Goal: Task Accomplishment & Management: Use online tool/utility

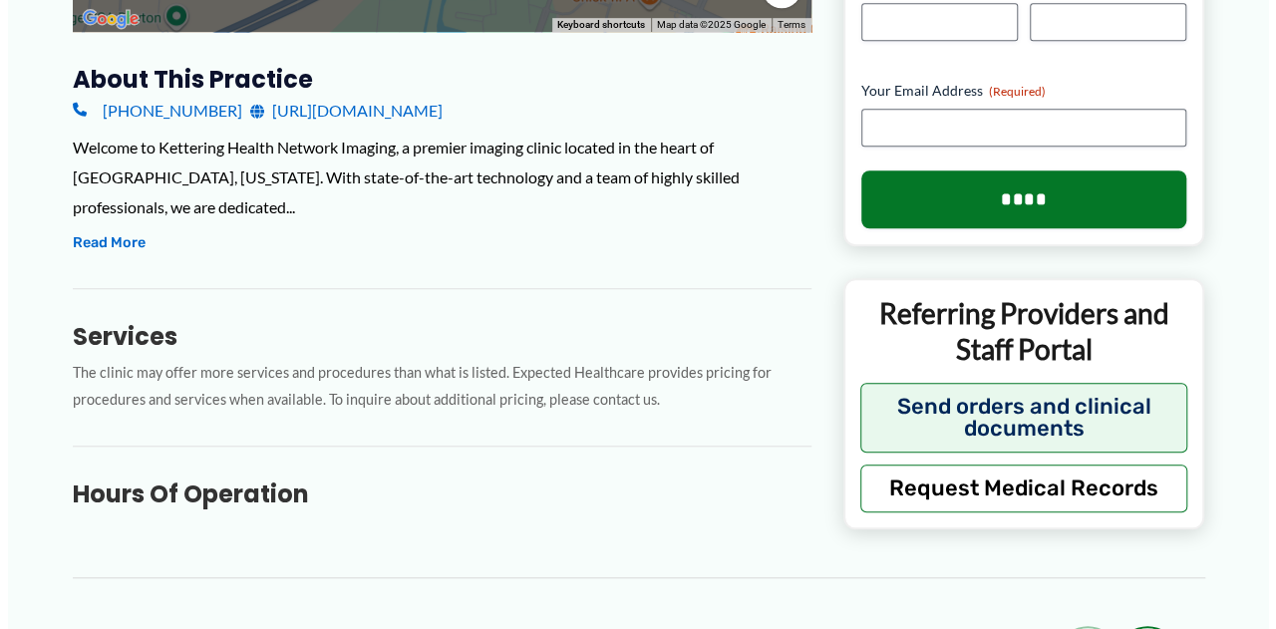
scroll to position [678, 0]
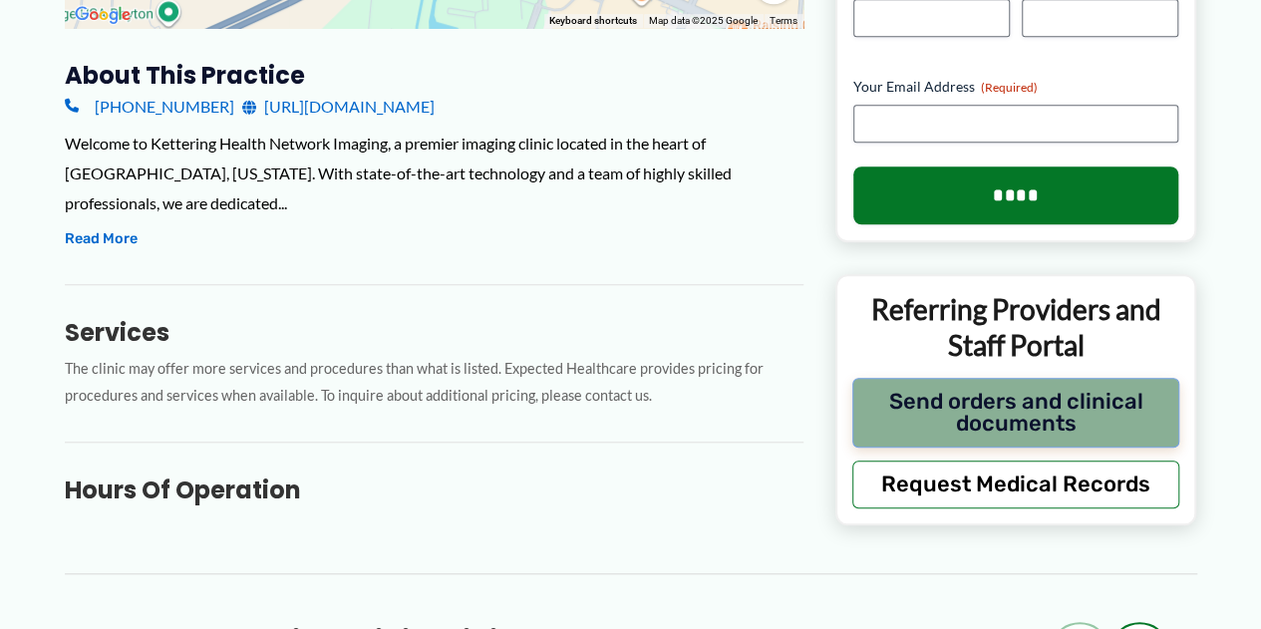
click at [1002, 403] on button "Send orders and clinical documents" at bounding box center [1016, 413] width 328 height 70
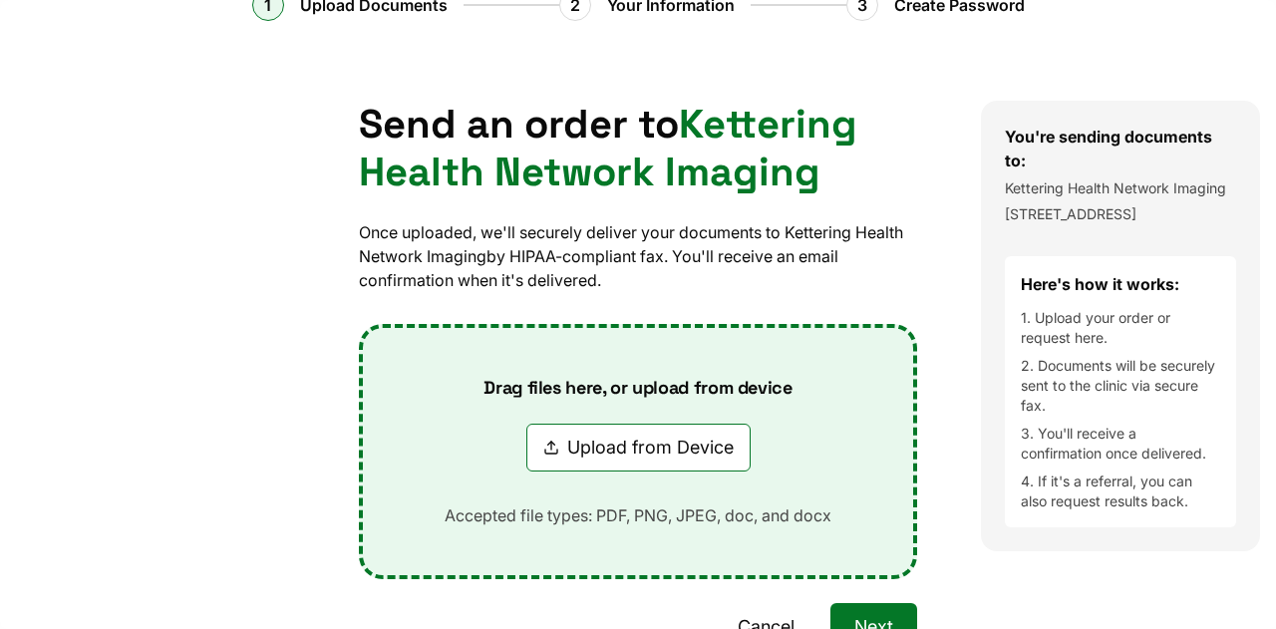
scroll to position [112, 0]
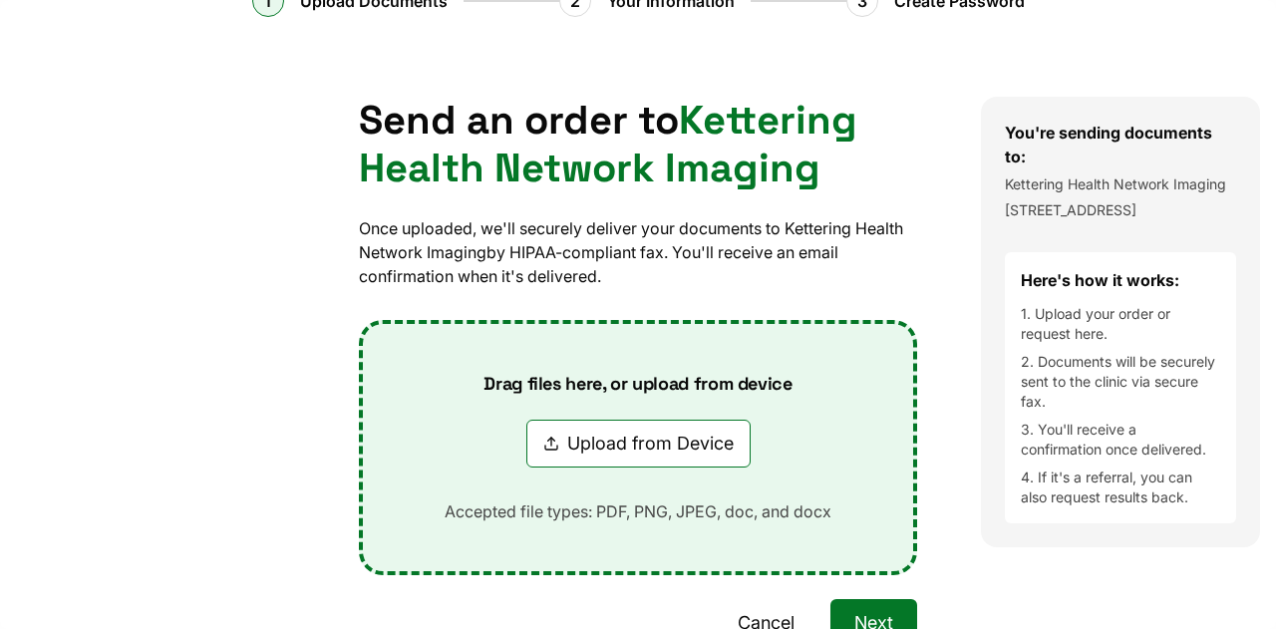
click at [701, 434] on button "Upload from Device" at bounding box center [638, 444] width 224 height 48
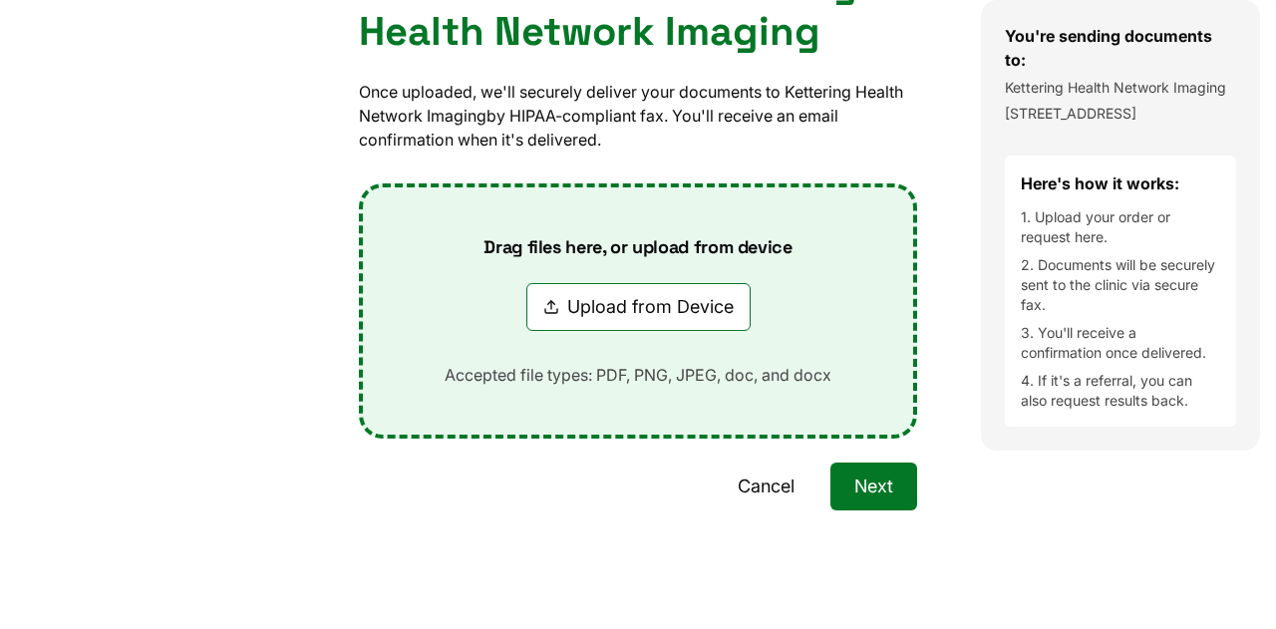
scroll to position [0, 0]
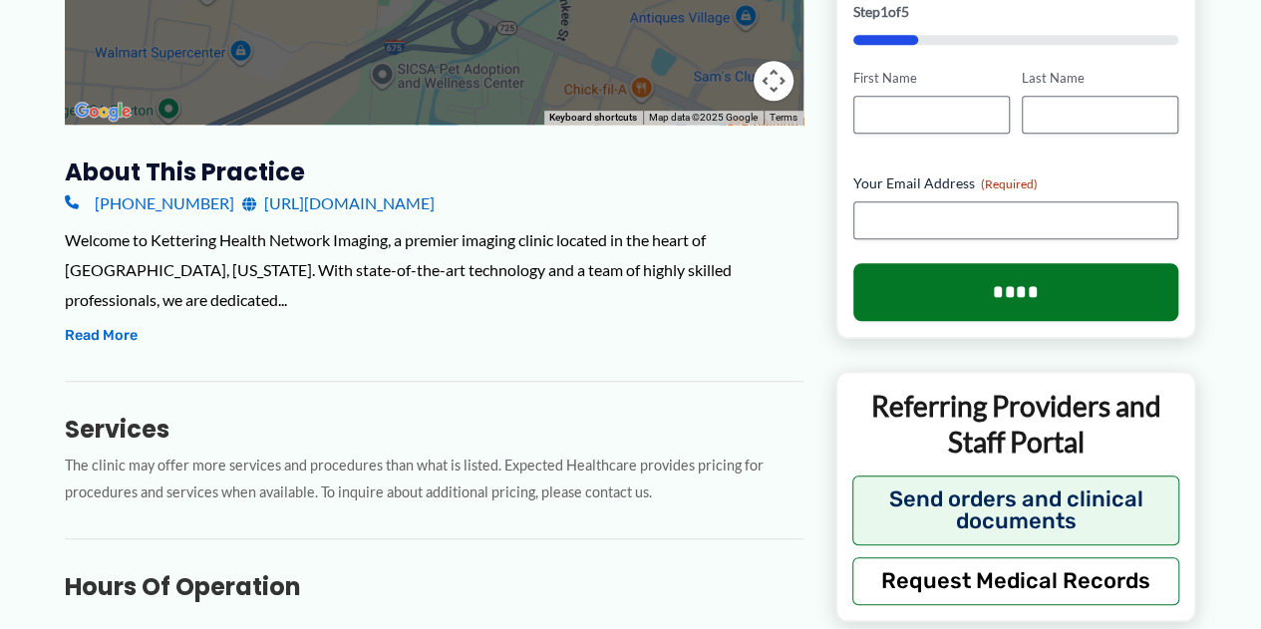
scroll to position [595, 0]
